Goal: Find contact information: Find contact information

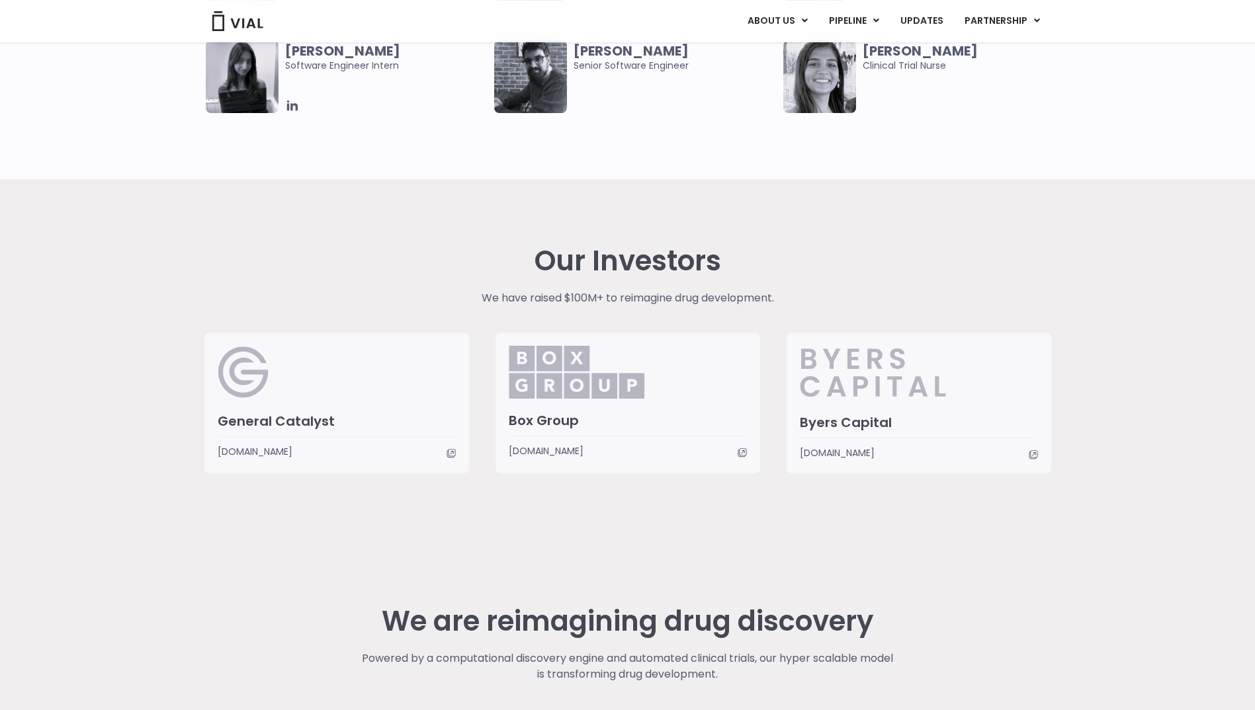
scroll to position [3166, 0]
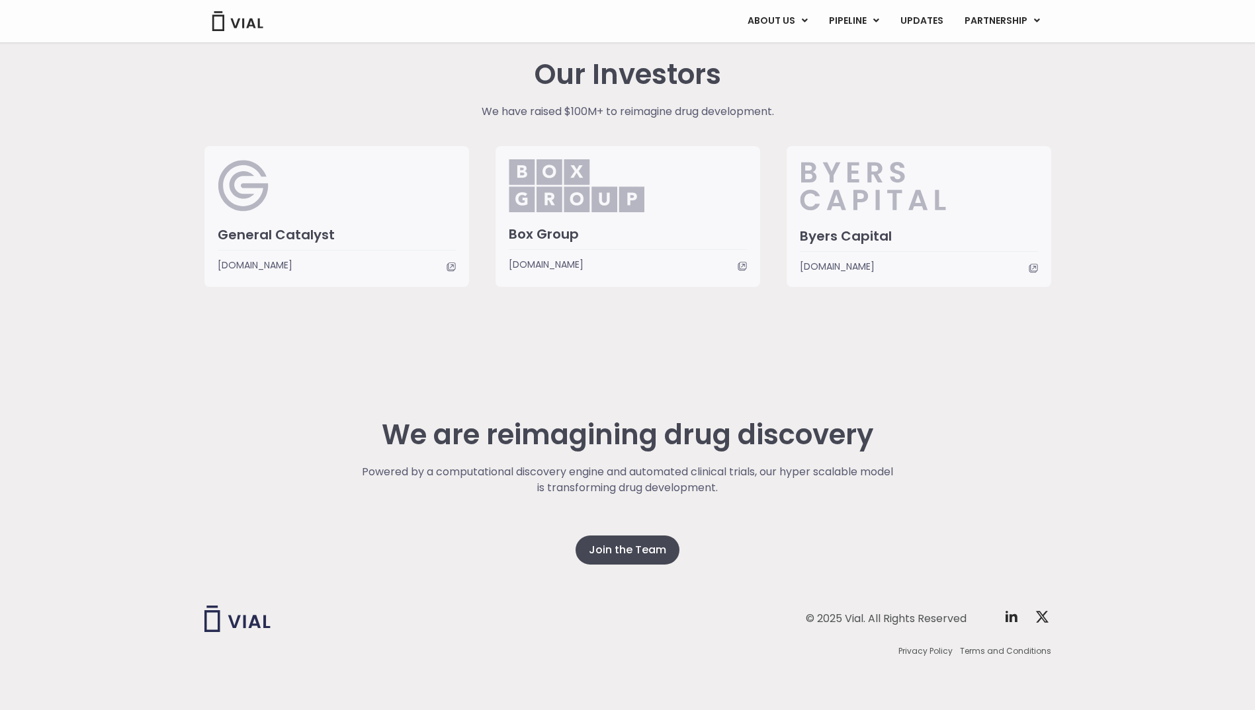
click at [1048, 89] on div "Our Investors We have raised $100M+ to reimagine drug development. General Cata…" at bounding box center [627, 173] width 867 height 228
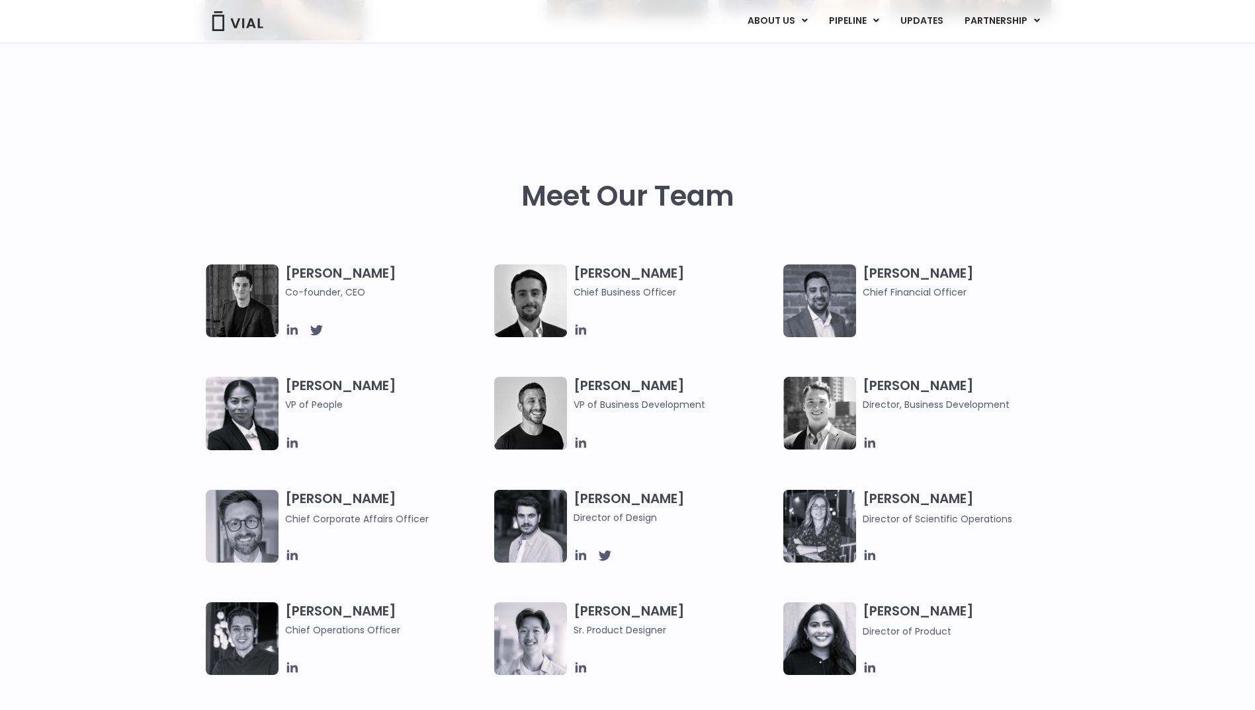
scroll to position [0, 0]
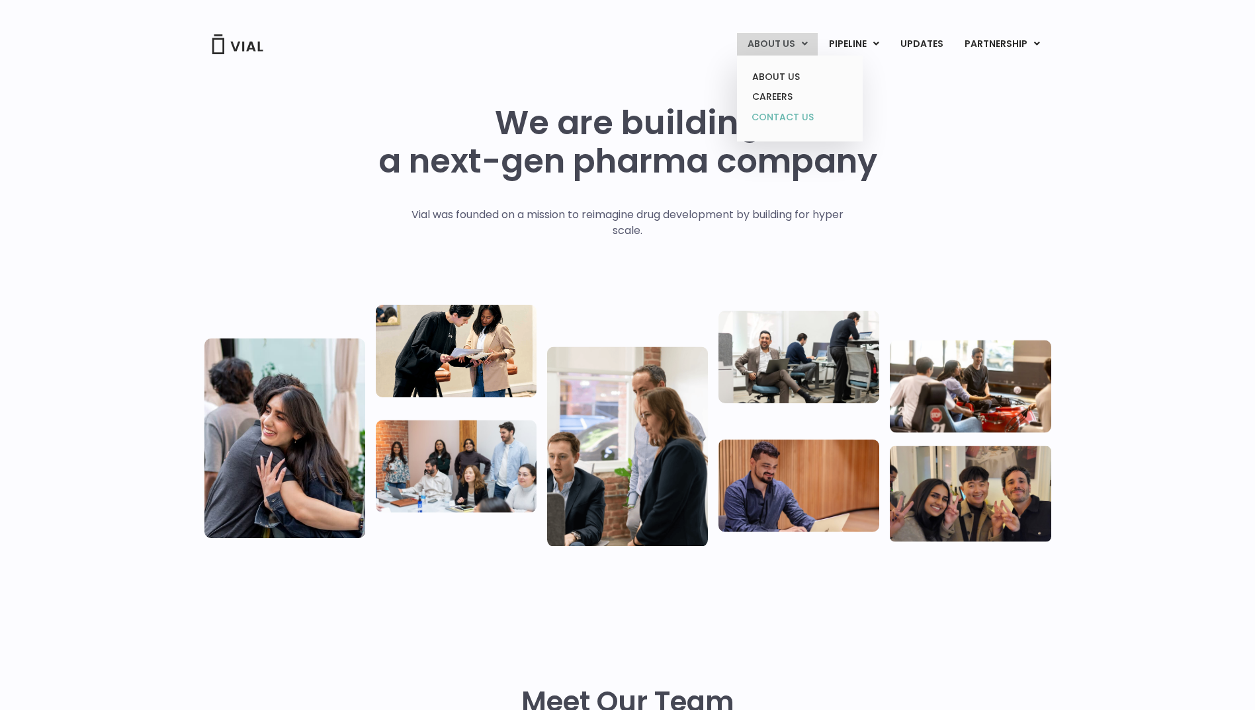
click at [792, 123] on link "CONTACT US" at bounding box center [800, 117] width 116 height 21
